Goal: Navigation & Orientation: Find specific page/section

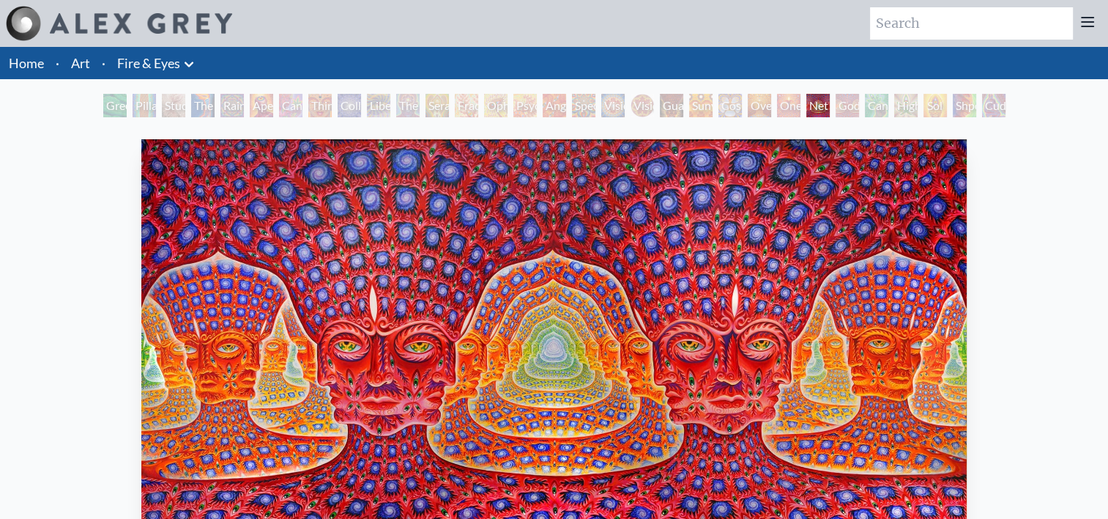
click at [83, 67] on link "Art" at bounding box center [80, 63] width 19 height 21
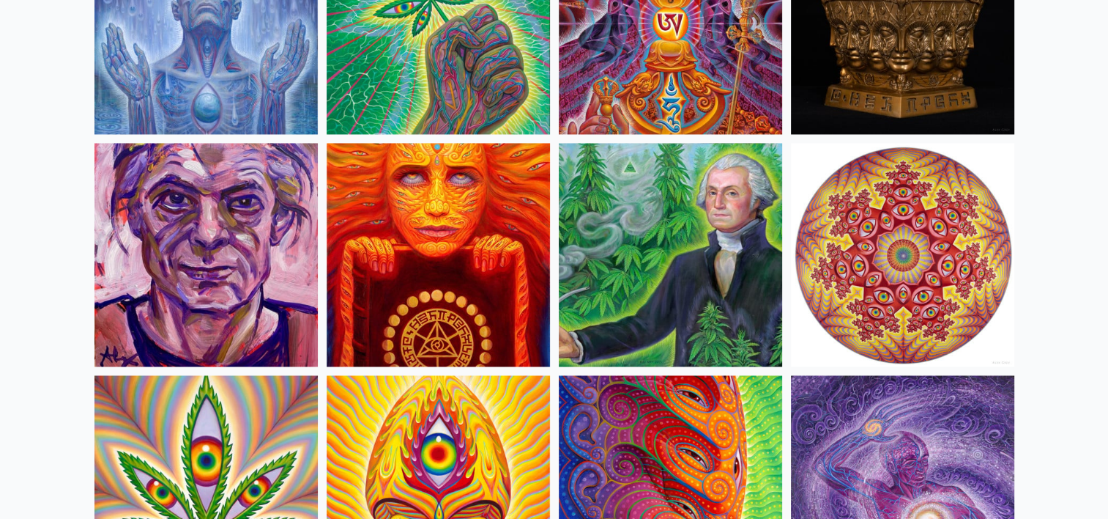
scroll to position [2344, 0]
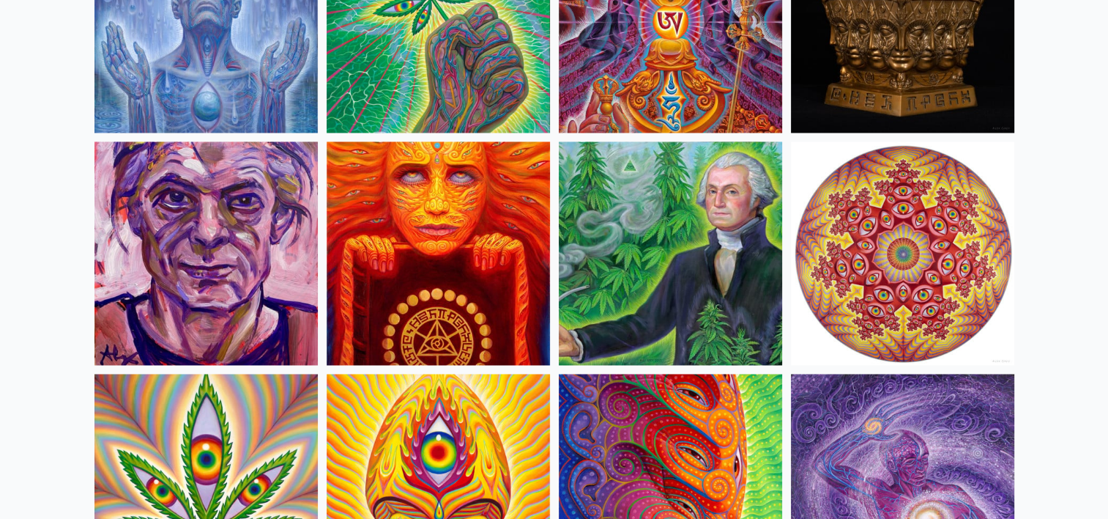
click at [919, 272] on img at bounding box center [902, 252] width 223 height 223
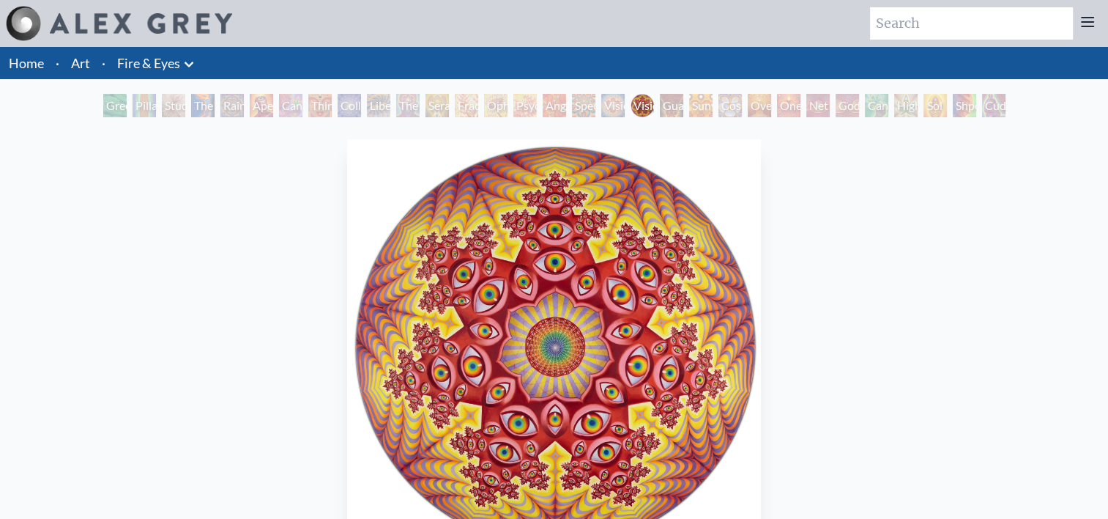
click at [37, 64] on link "Home" at bounding box center [26, 63] width 35 height 16
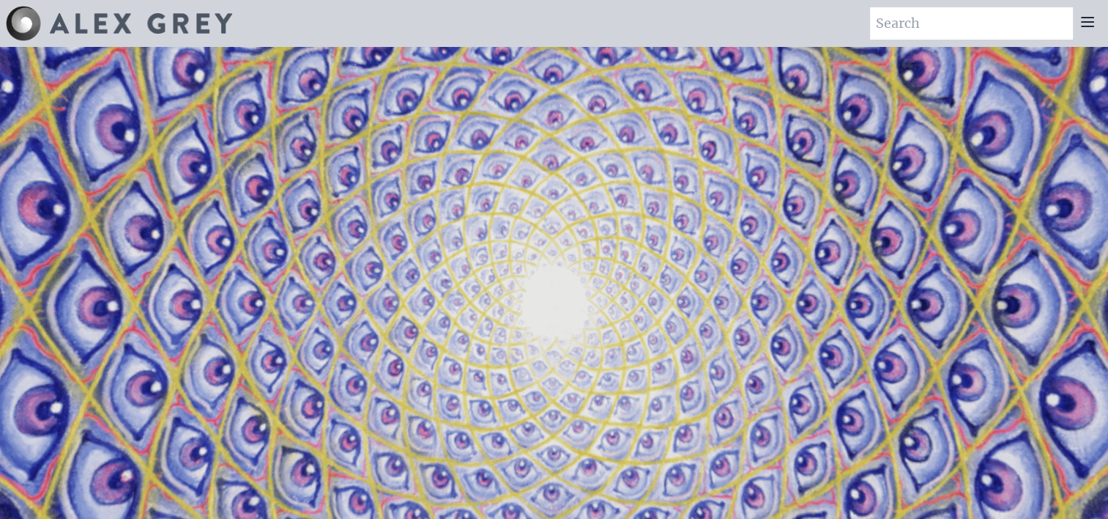
click at [1086, 31] on div at bounding box center [1087, 23] width 29 height 32
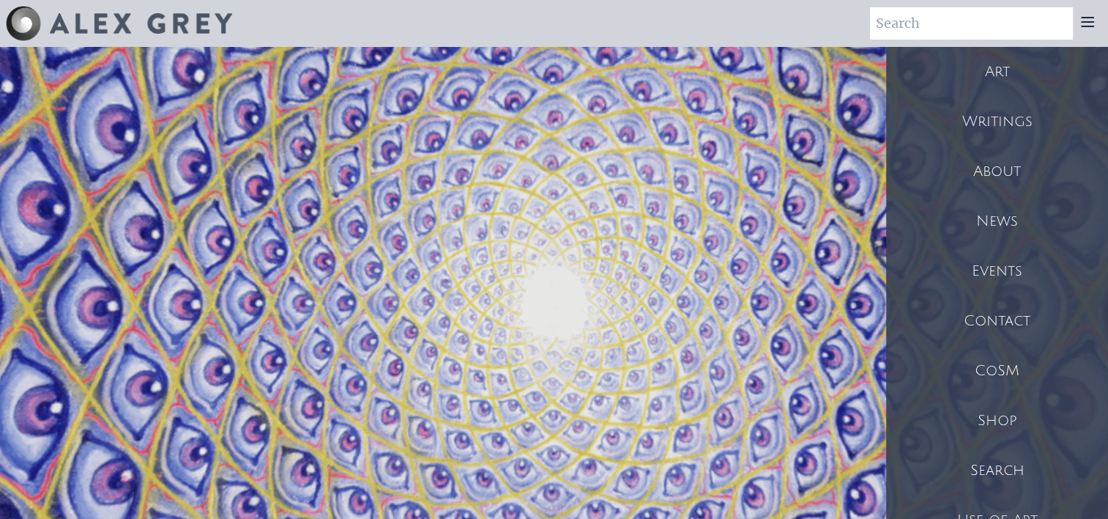
click at [1002, 419] on div "Shop" at bounding box center [997, 421] width 222 height 50
